Goal: Task Accomplishment & Management: Use online tool/utility

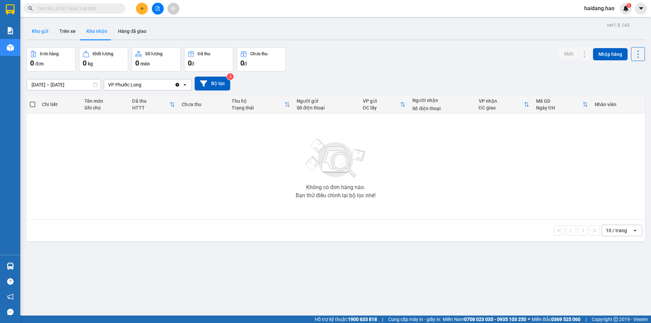
click at [44, 35] on button "Kho gửi" at bounding box center [39, 31] width 27 height 16
click at [72, 34] on button "Trên xe" at bounding box center [67, 31] width 27 height 16
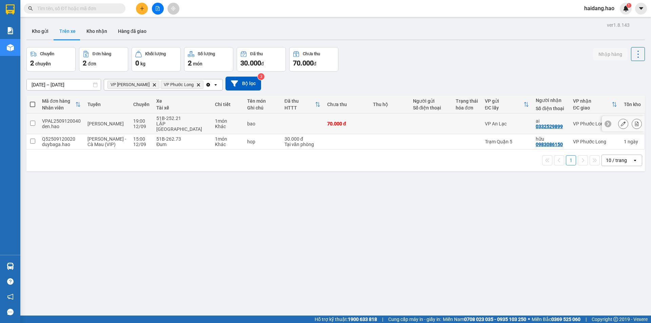
click at [462, 121] on div at bounding box center [467, 123] width 22 height 5
checkbox input "true"
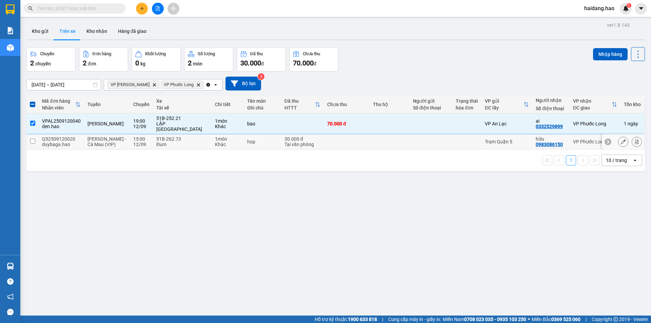
click at [370, 134] on td at bounding box center [390, 141] width 40 height 15
checkbox input "true"
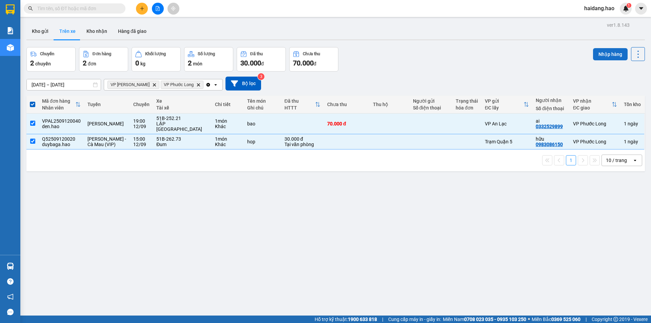
click at [593, 55] on button "Nhập hàng" at bounding box center [610, 54] width 35 height 12
checkbox input "false"
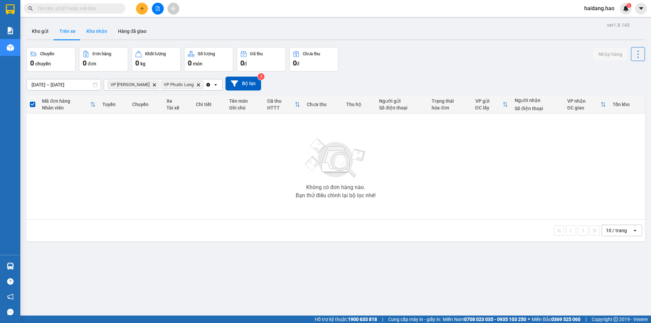
click at [93, 37] on button "Kho nhận" at bounding box center [97, 31] width 32 height 16
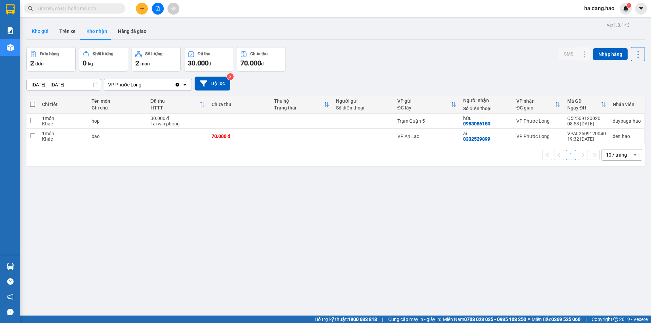
click at [44, 30] on button "Kho gửi" at bounding box center [39, 31] width 27 height 16
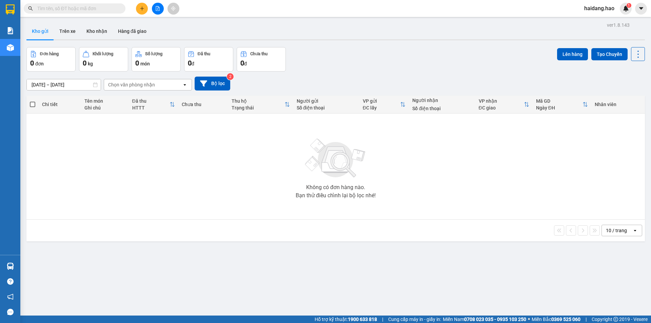
click at [146, 84] on div "Chọn văn phòng nhận" at bounding box center [131, 84] width 47 height 7
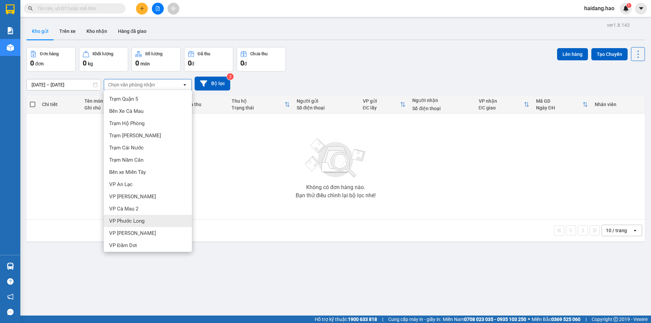
click at [151, 218] on div "VP Phước Long" at bounding box center [148, 221] width 88 height 12
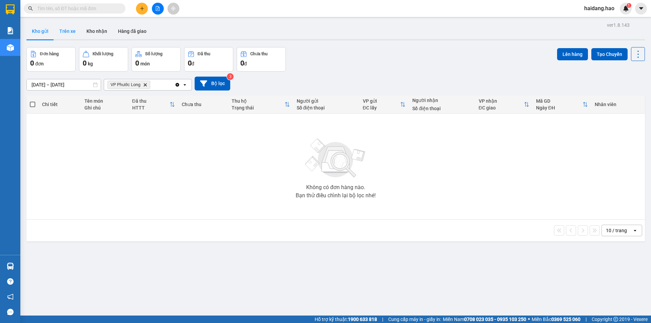
click at [67, 35] on button "Trên xe" at bounding box center [67, 31] width 27 height 16
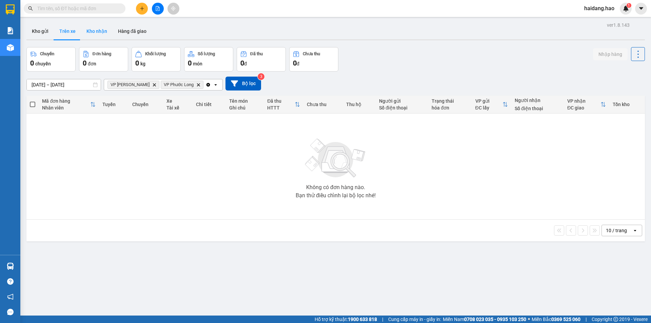
click at [105, 30] on button "Kho nhận" at bounding box center [97, 31] width 32 height 16
